Goal: Task Accomplishment & Management: Manage account settings

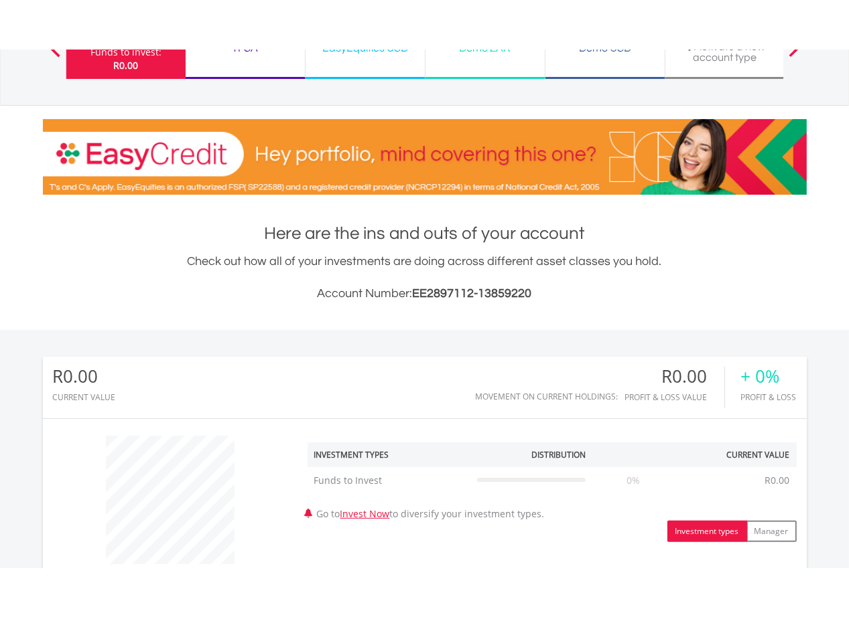
scroll to position [268, 0]
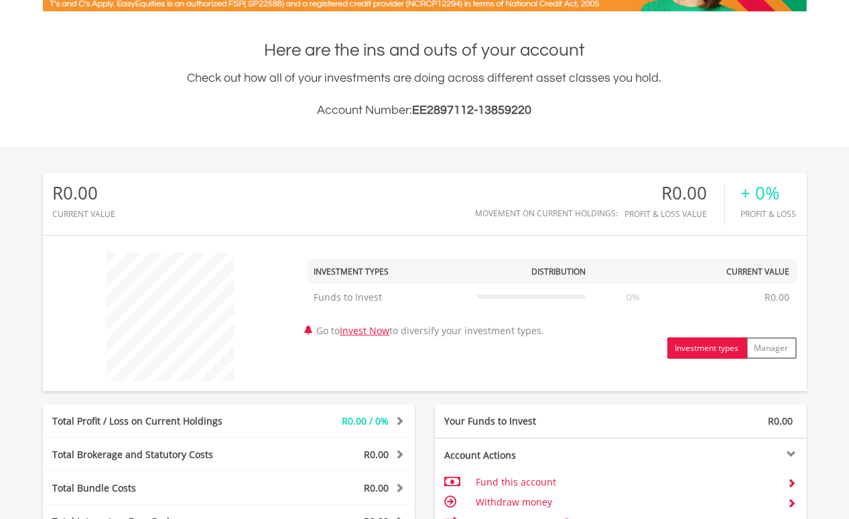
click at [710, 350] on button "Investment types" at bounding box center [707, 348] width 80 height 21
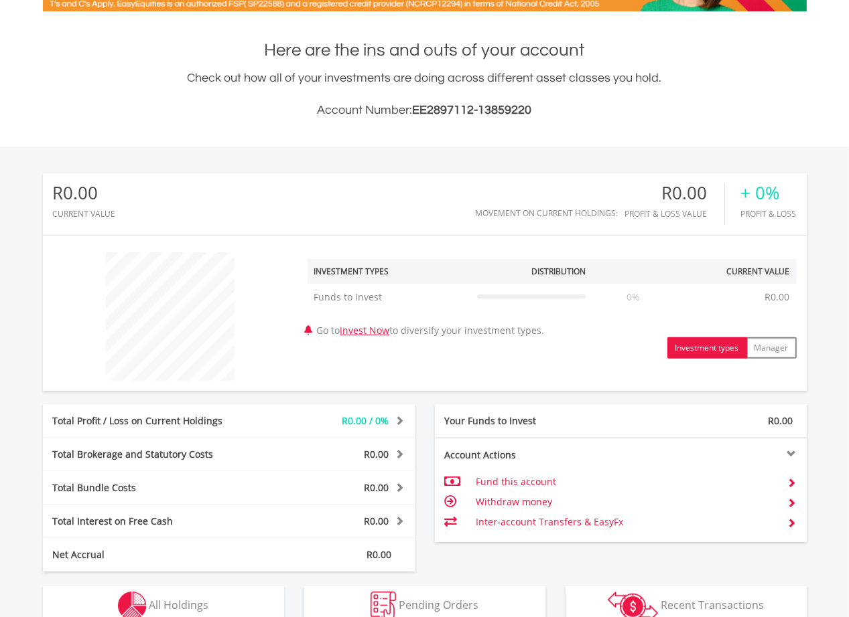
click at [507, 480] on td "Fund this account" at bounding box center [625, 482] width 301 height 20
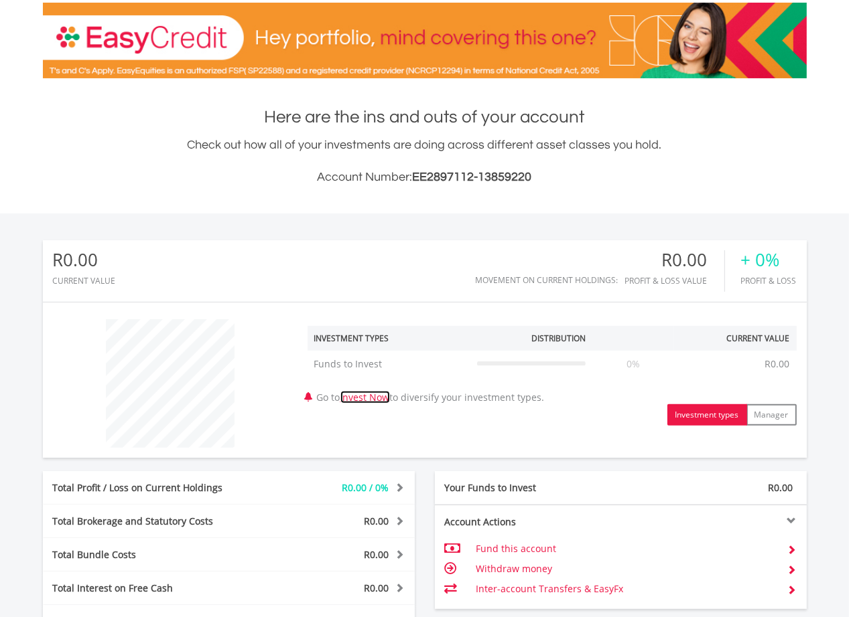
click at [389, 397] on link "Invest Now" at bounding box center [365, 397] width 50 height 13
